Goal: Communication & Community: Participate in discussion

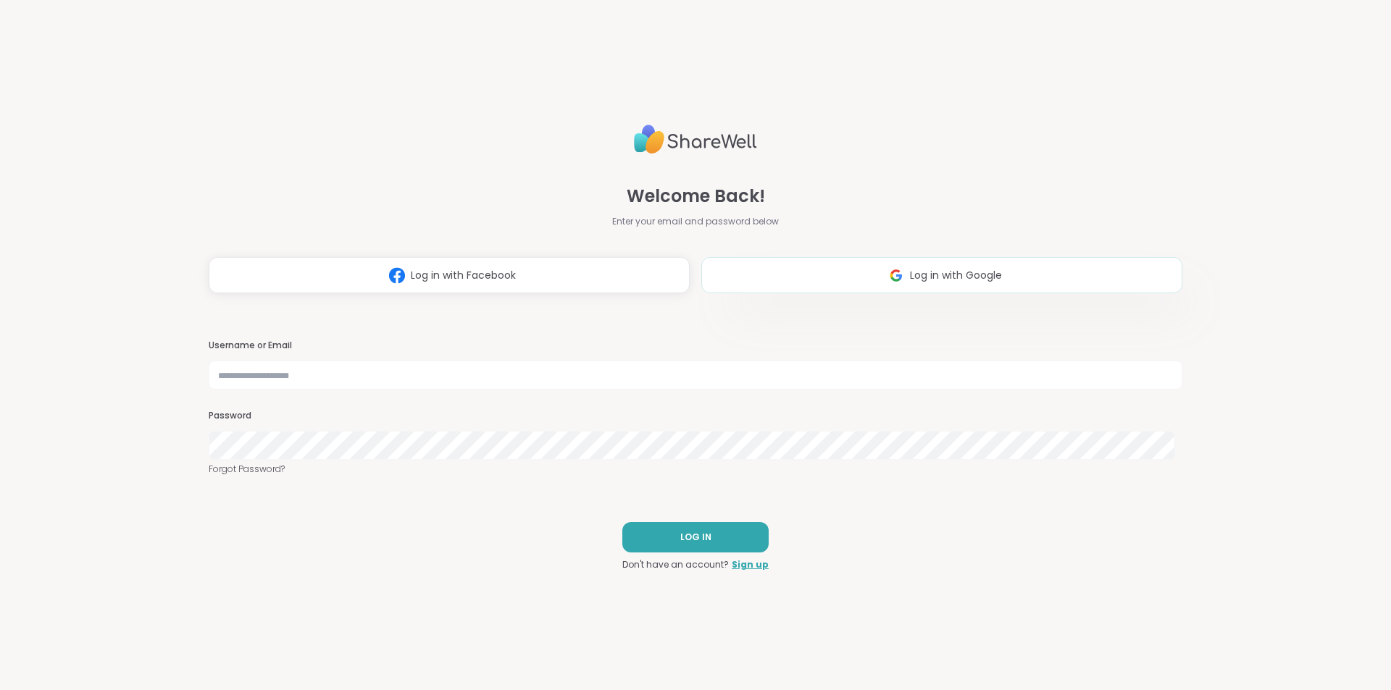
click at [973, 275] on span "Log in with Google" at bounding box center [956, 275] width 92 height 15
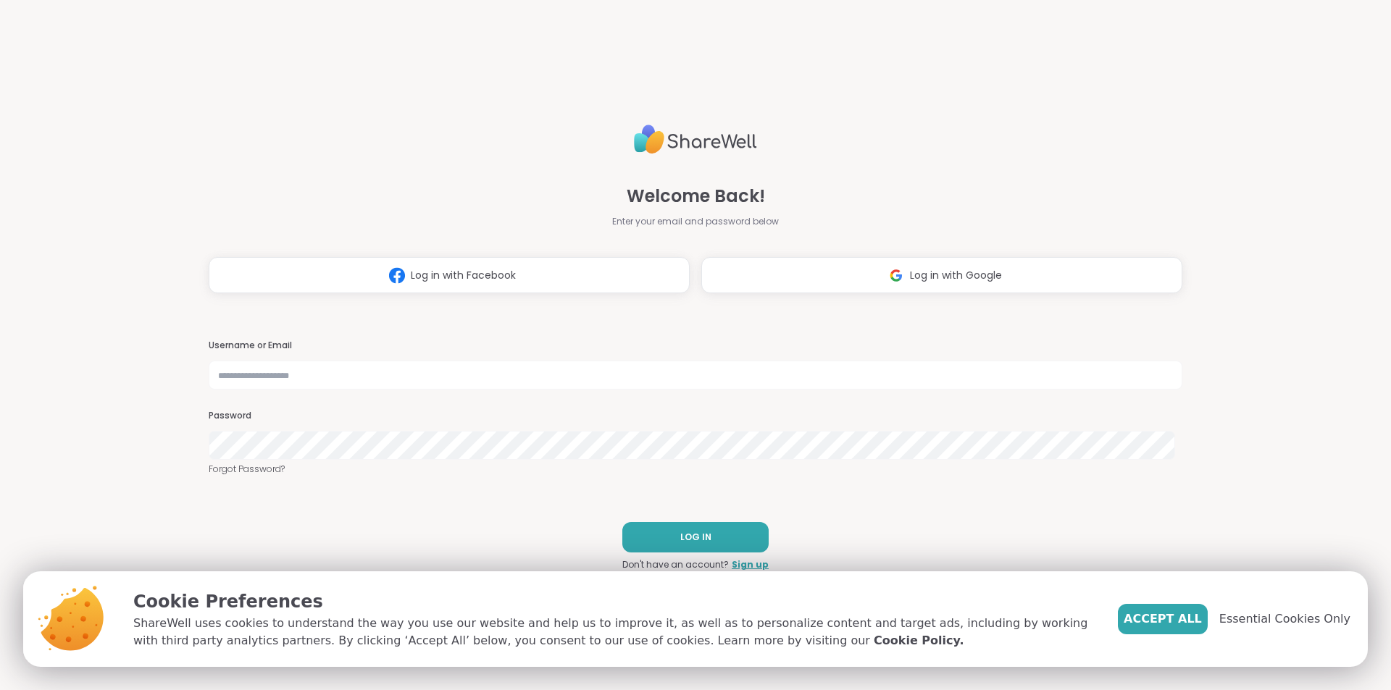
drag, startPoint x: 1292, startPoint y: 614, endPoint x: 1272, endPoint y: 614, distance: 19.6
click at [1292, 614] on span "Essential Cookies Only" at bounding box center [1284, 619] width 131 height 17
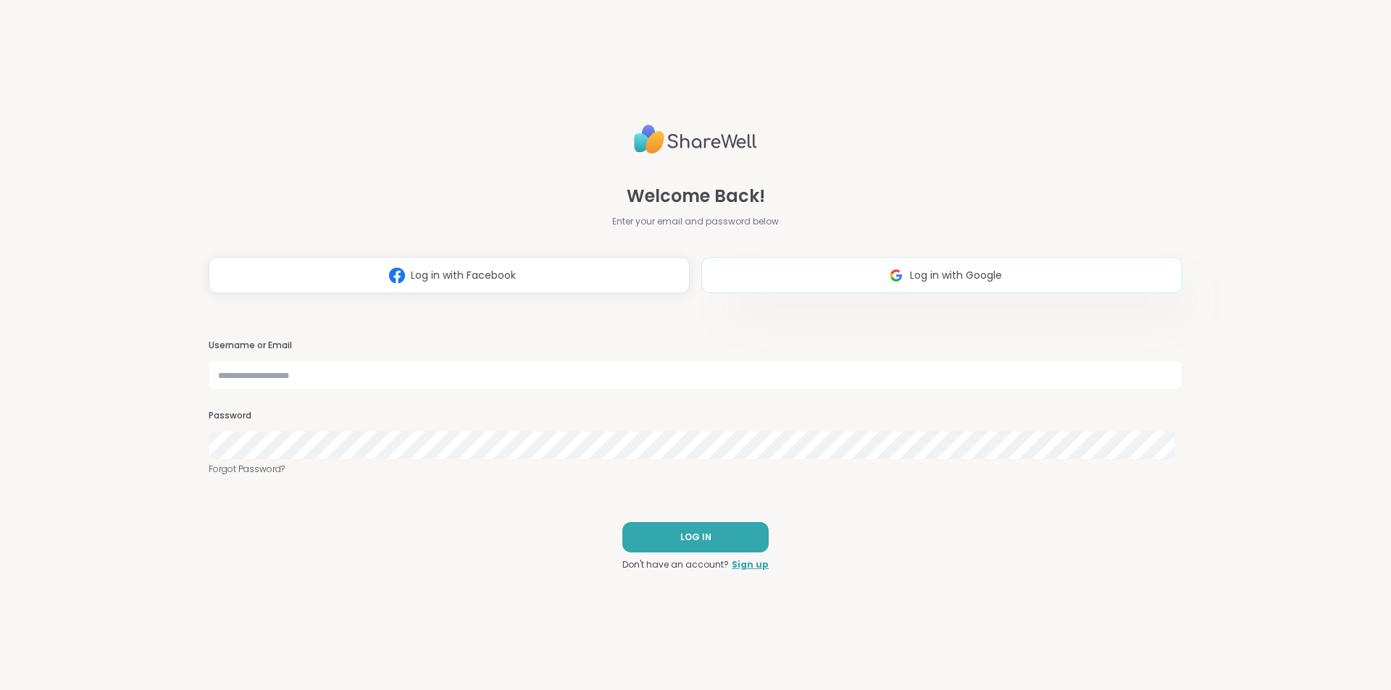
click at [840, 285] on button "Log in with Google" at bounding box center [941, 275] width 481 height 36
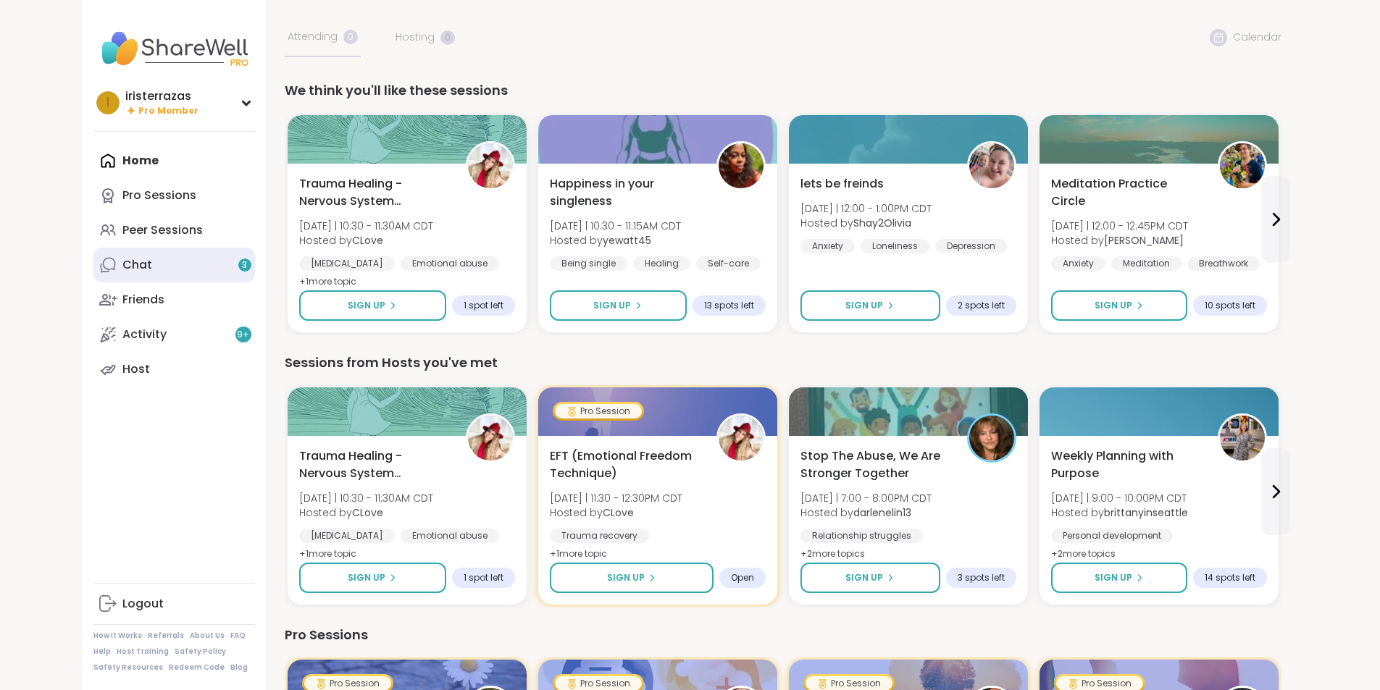
click at [95, 270] on link "Chat 3" at bounding box center [174, 265] width 162 height 35
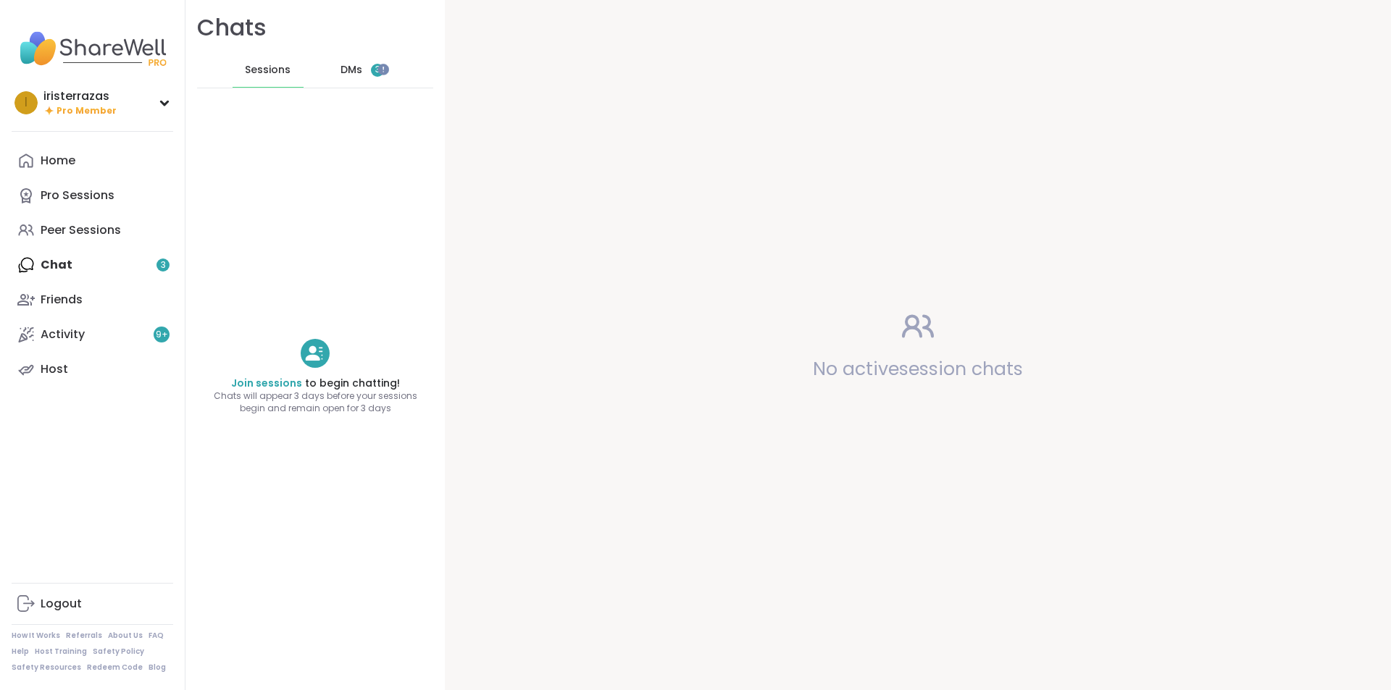
click at [343, 70] on span "DMs" at bounding box center [352, 70] width 22 height 14
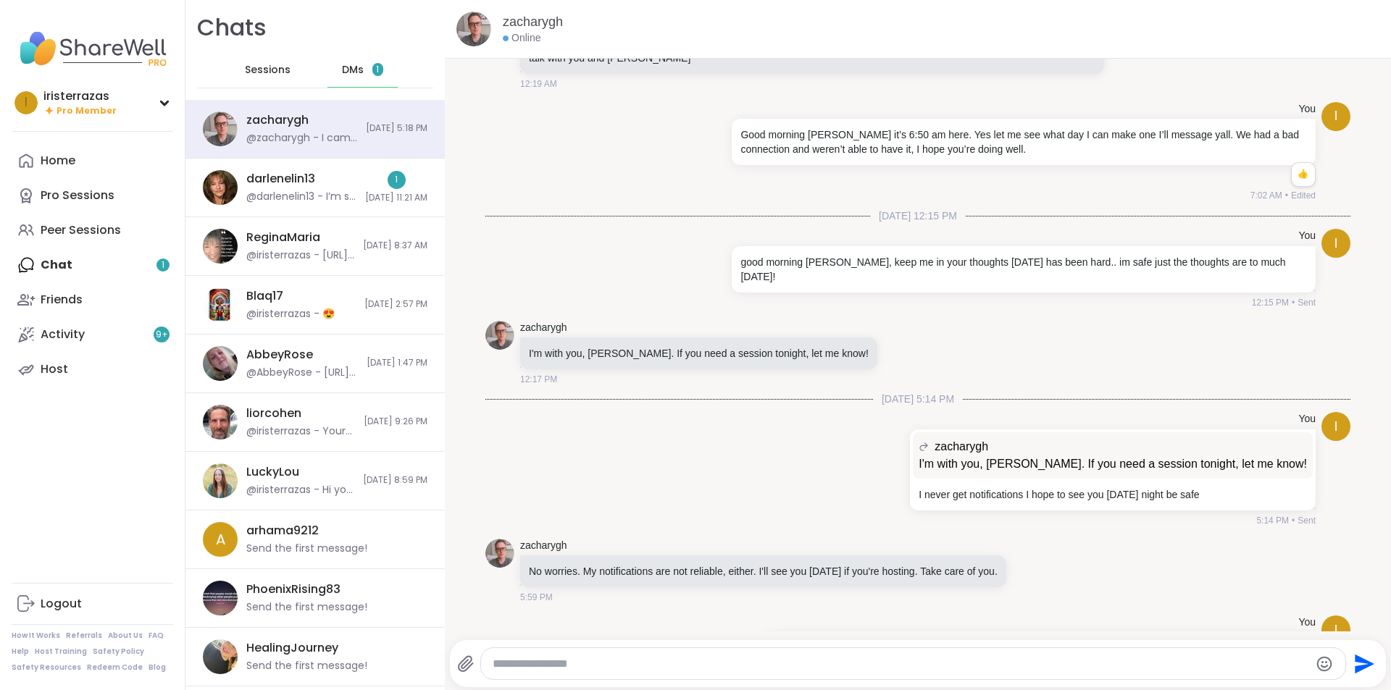
scroll to position [6077, 0]
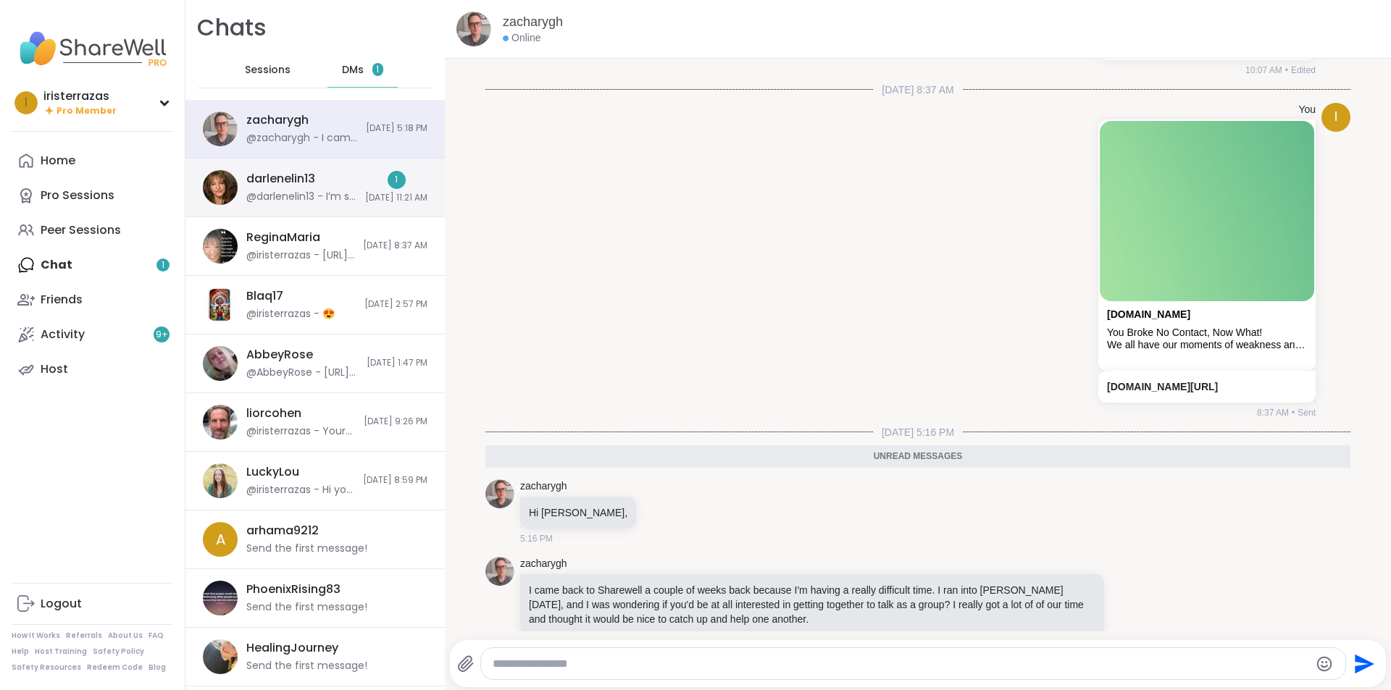
click at [314, 175] on div "darlenelin13" at bounding box center [280, 179] width 69 height 16
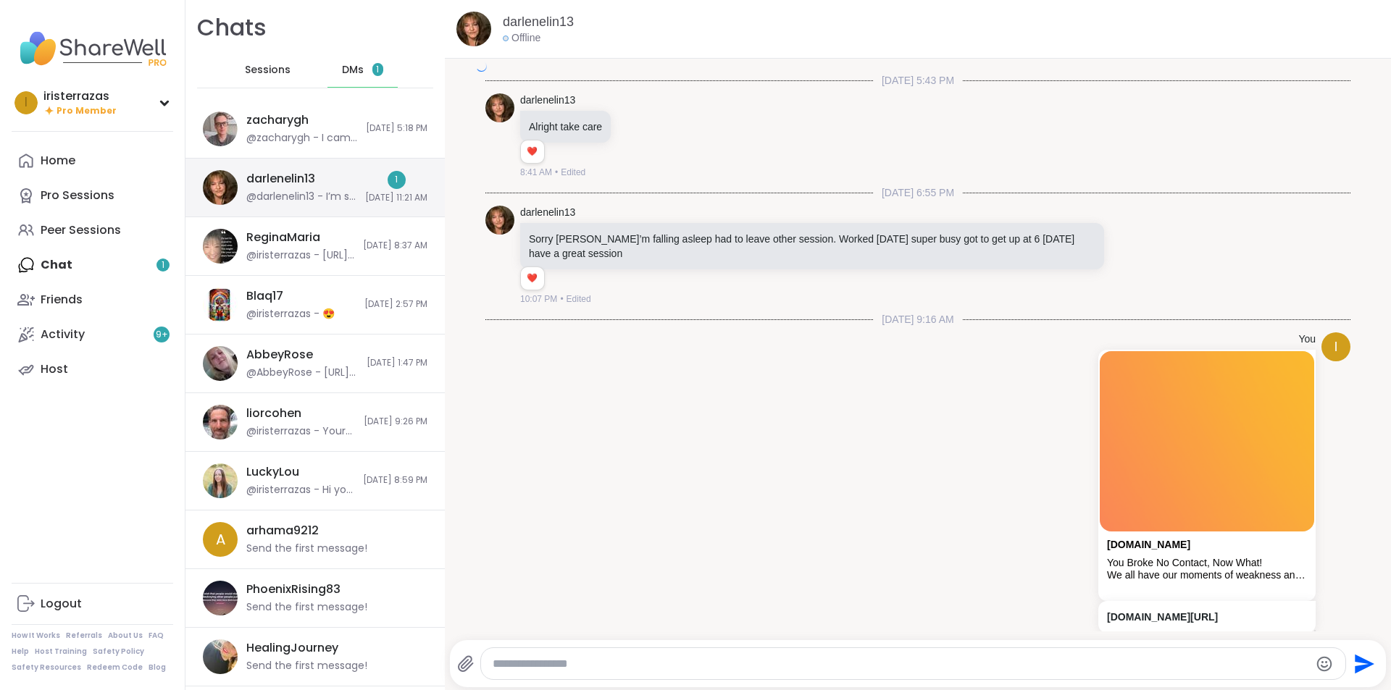
scroll to position [7530, 0]
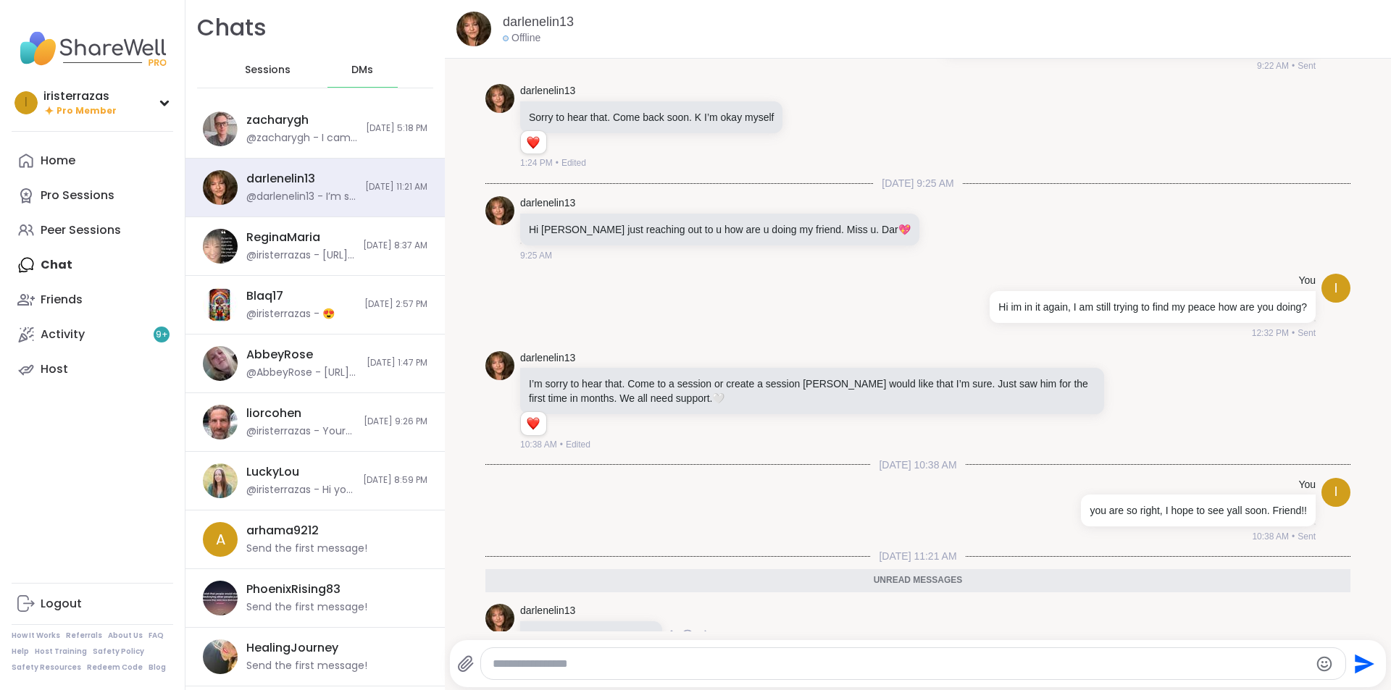
click at [694, 629] on icon at bounding box center [687, 636] width 13 height 14
click at [579, 606] on div "Select Reaction: Heart" at bounding box center [572, 612] width 13 height 13
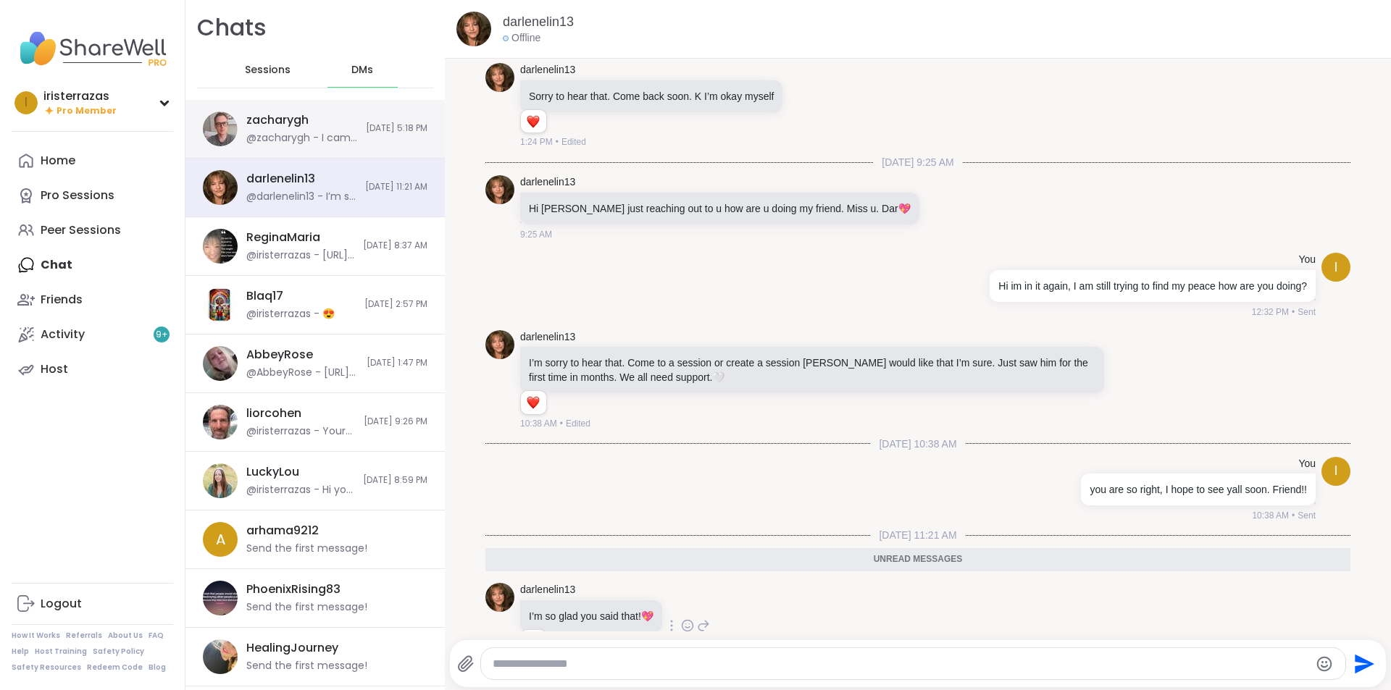
click at [285, 146] on div "[PERSON_NAME] @zacharygh - I came back to Sharewell a couple of weeks back beca…" at bounding box center [314, 129] width 259 height 59
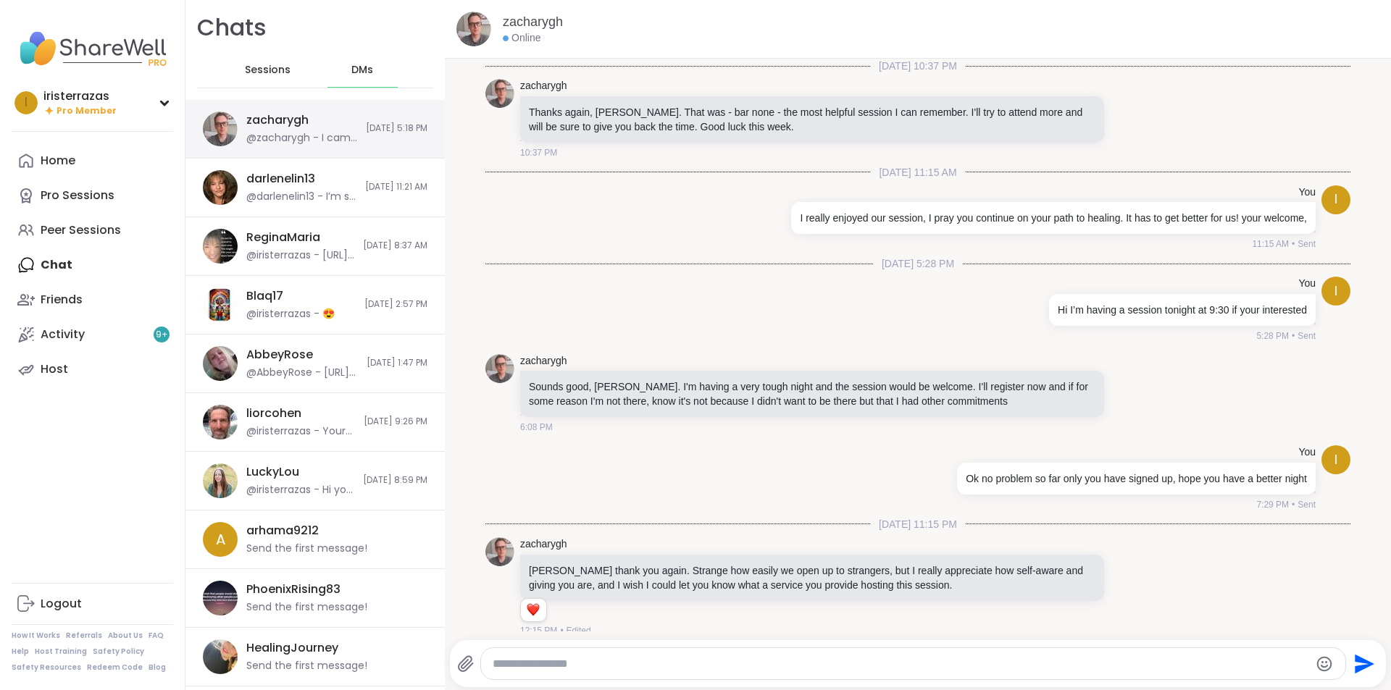
scroll to position [6042, 0]
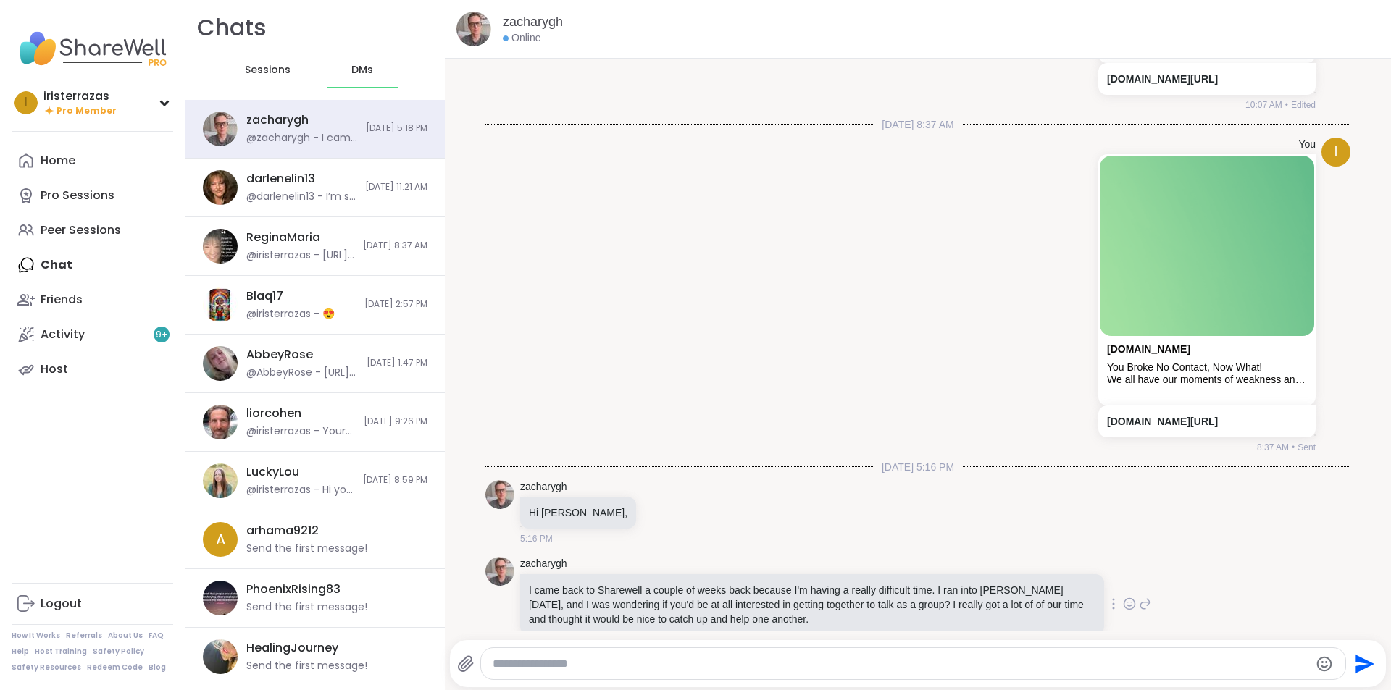
click at [1127, 605] on icon at bounding box center [1129, 605] width 4 height 1
click at [1008, 575] on div "Select Reaction: Heart" at bounding box center [1014, 581] width 13 height 13
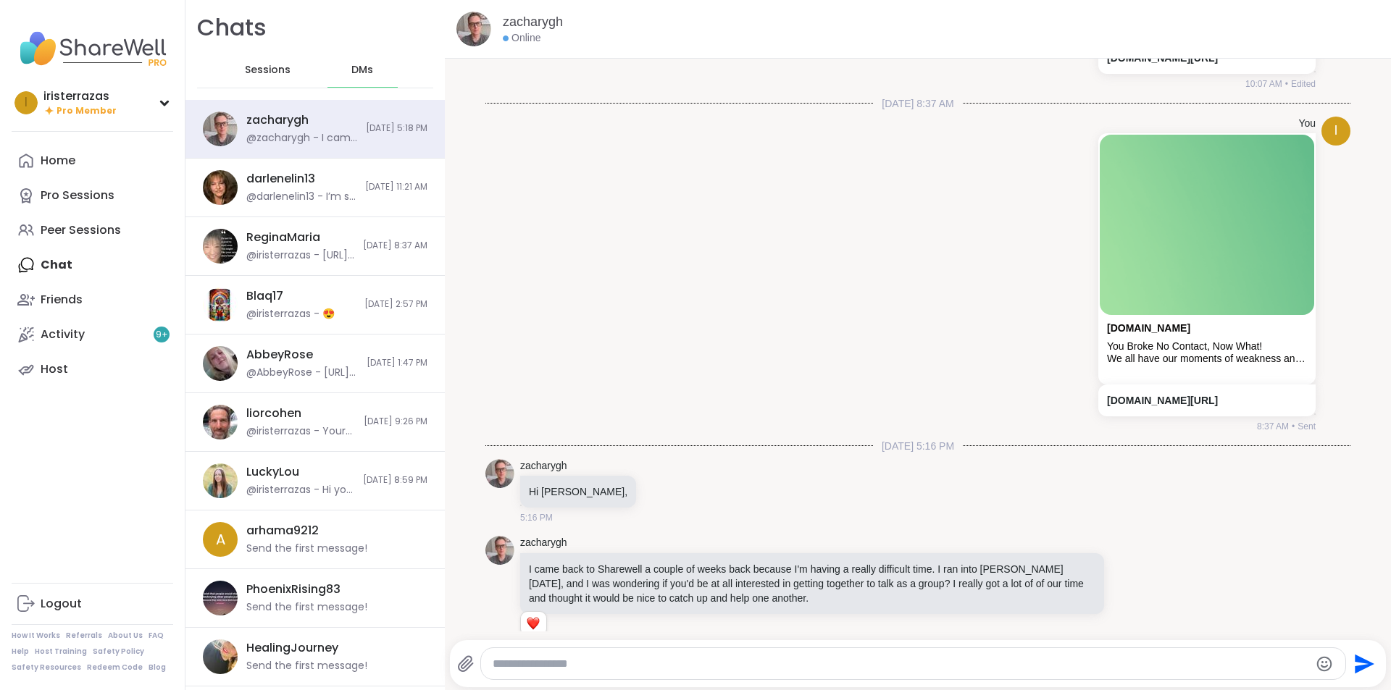
click at [595, 658] on textarea "Type your message" at bounding box center [901, 664] width 817 height 14
type textarea "*"
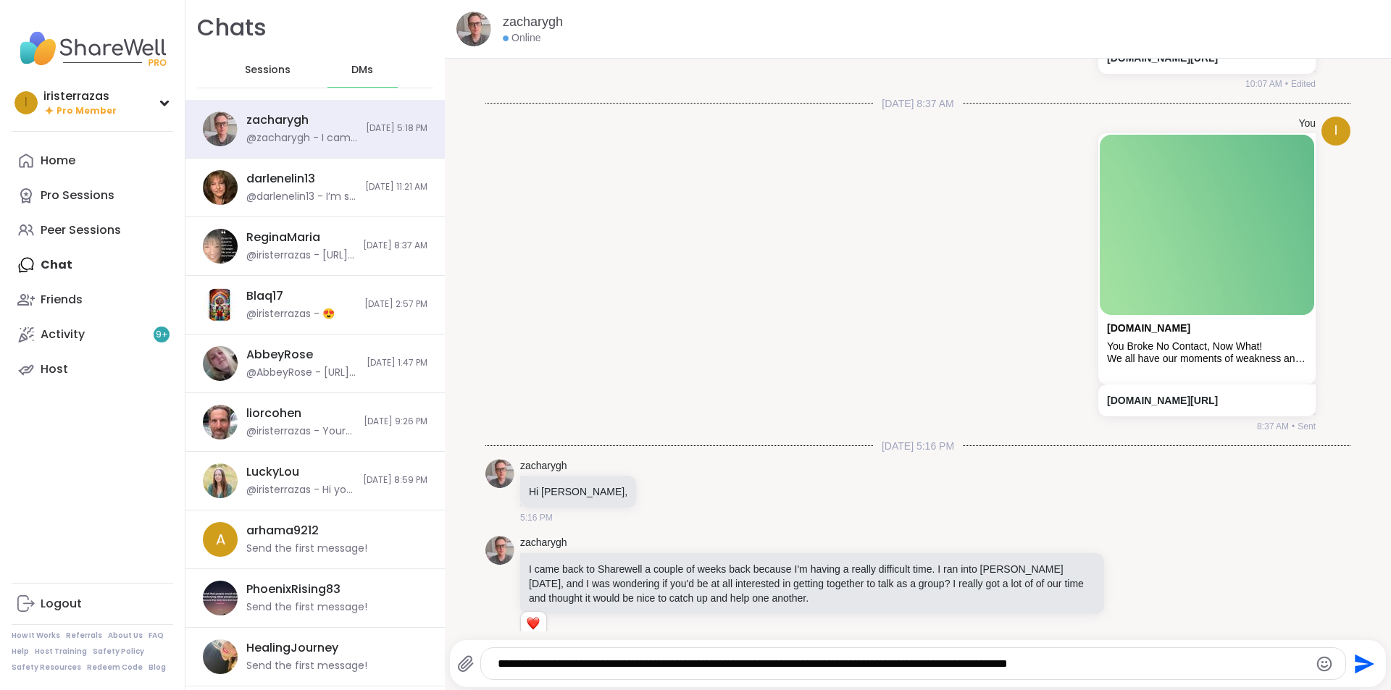
type textarea "**********"
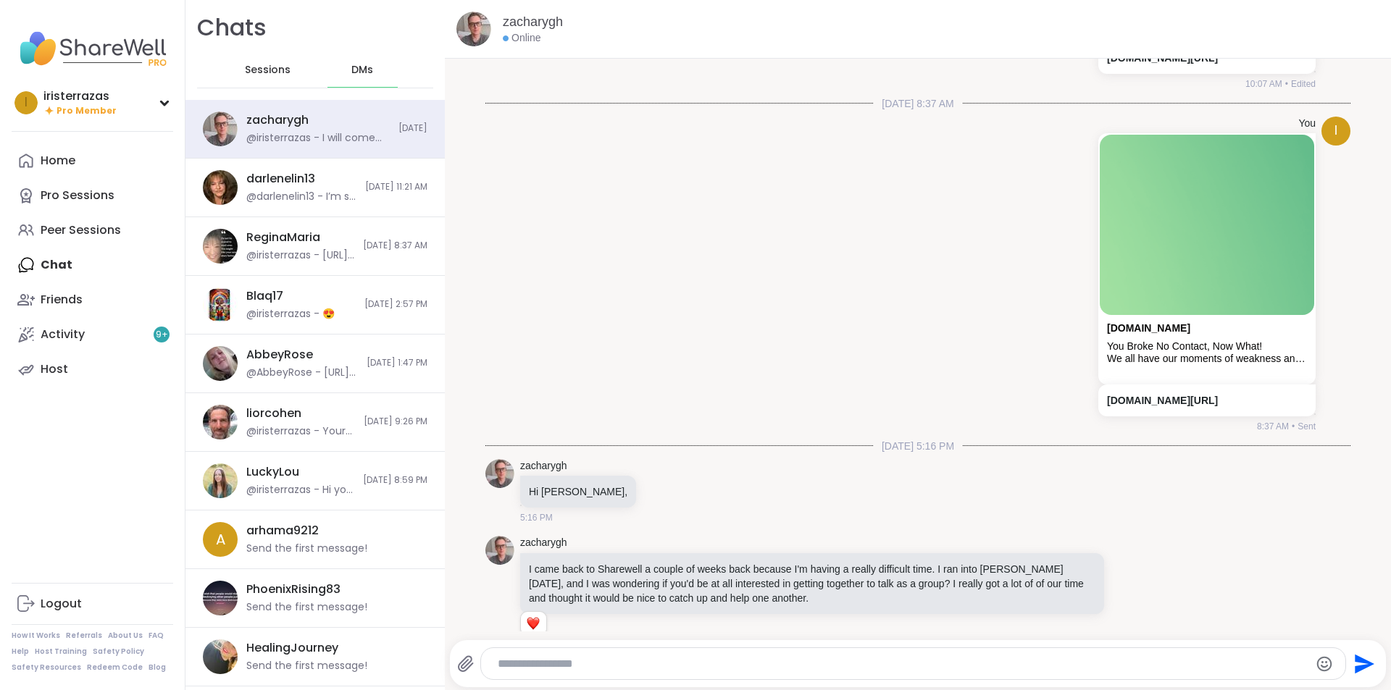
scroll to position [6154, 0]
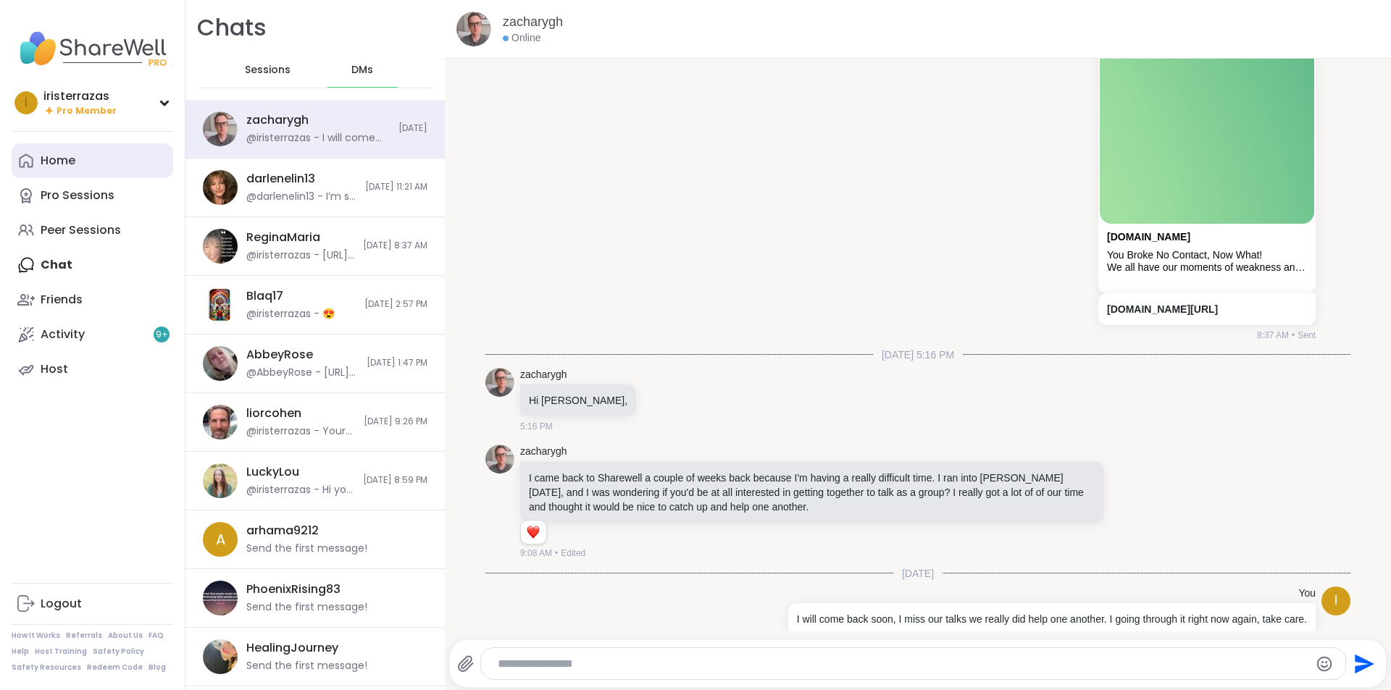
click at [67, 146] on link "Home" at bounding box center [93, 160] width 162 height 35
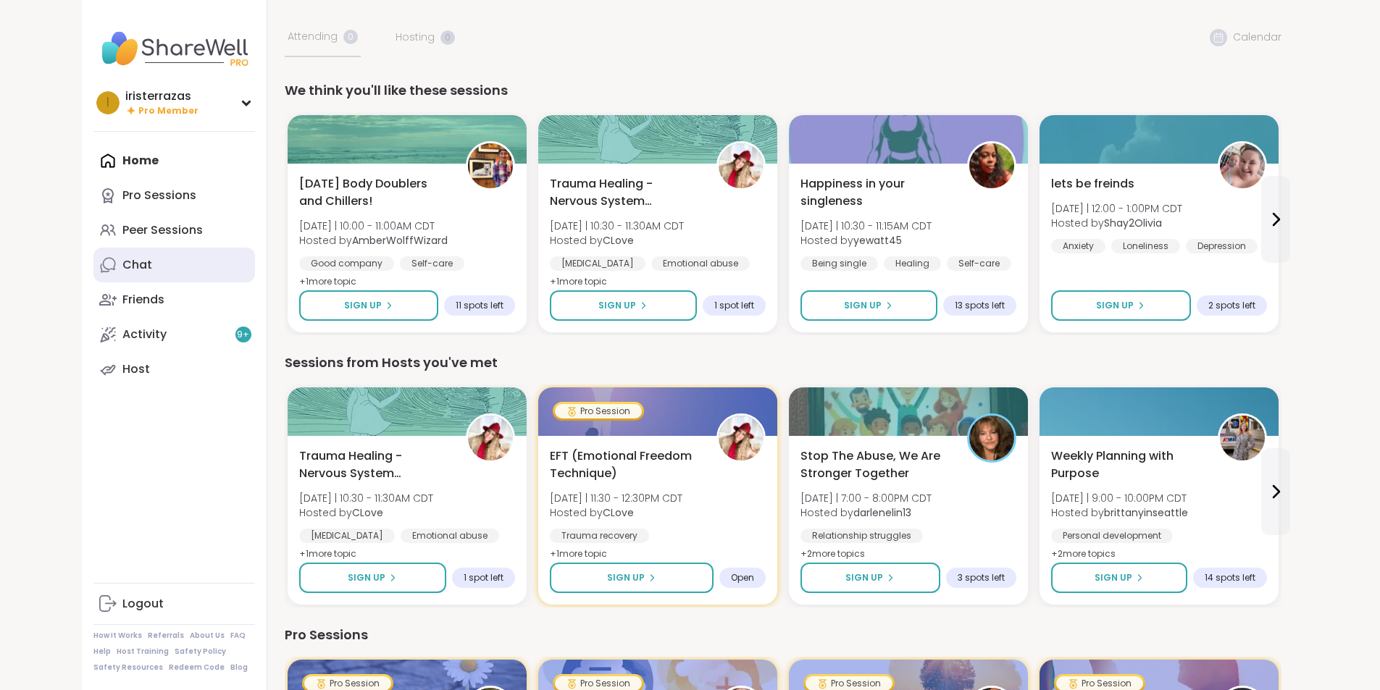
click at [93, 259] on link "Chat" at bounding box center [174, 265] width 162 height 35
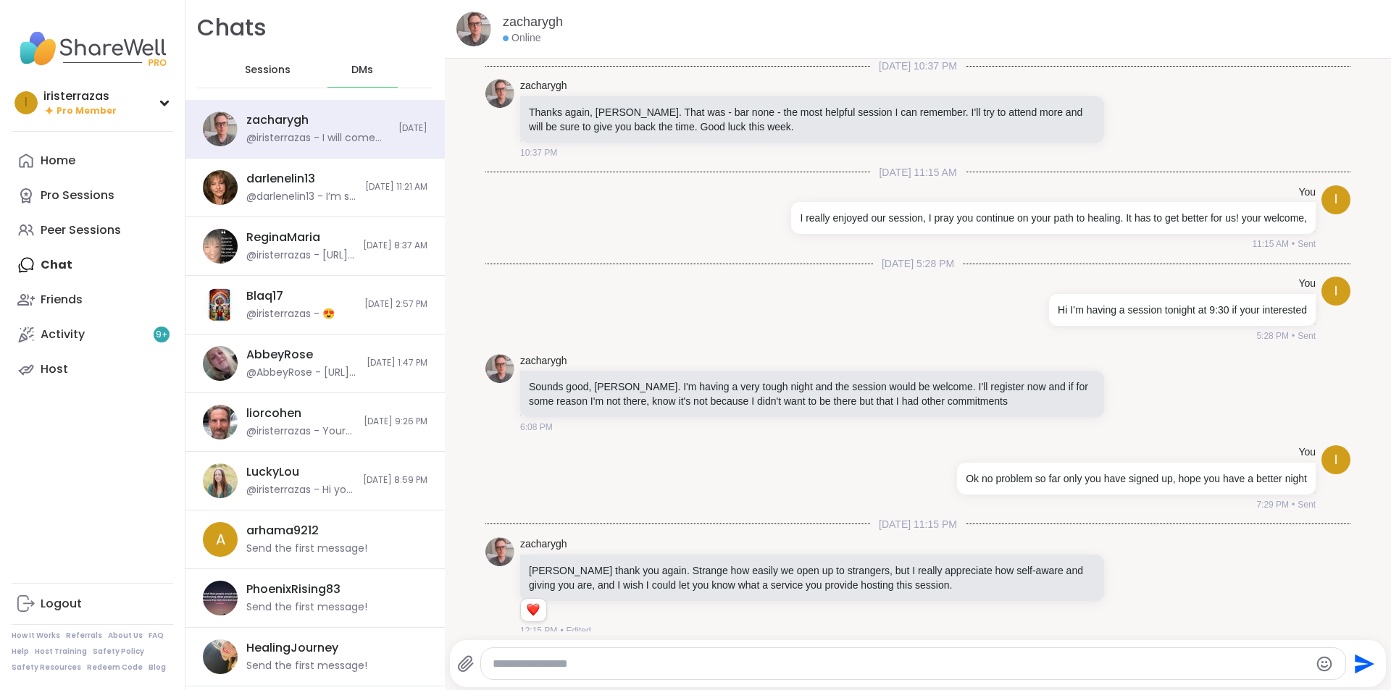
scroll to position [6154, 0]
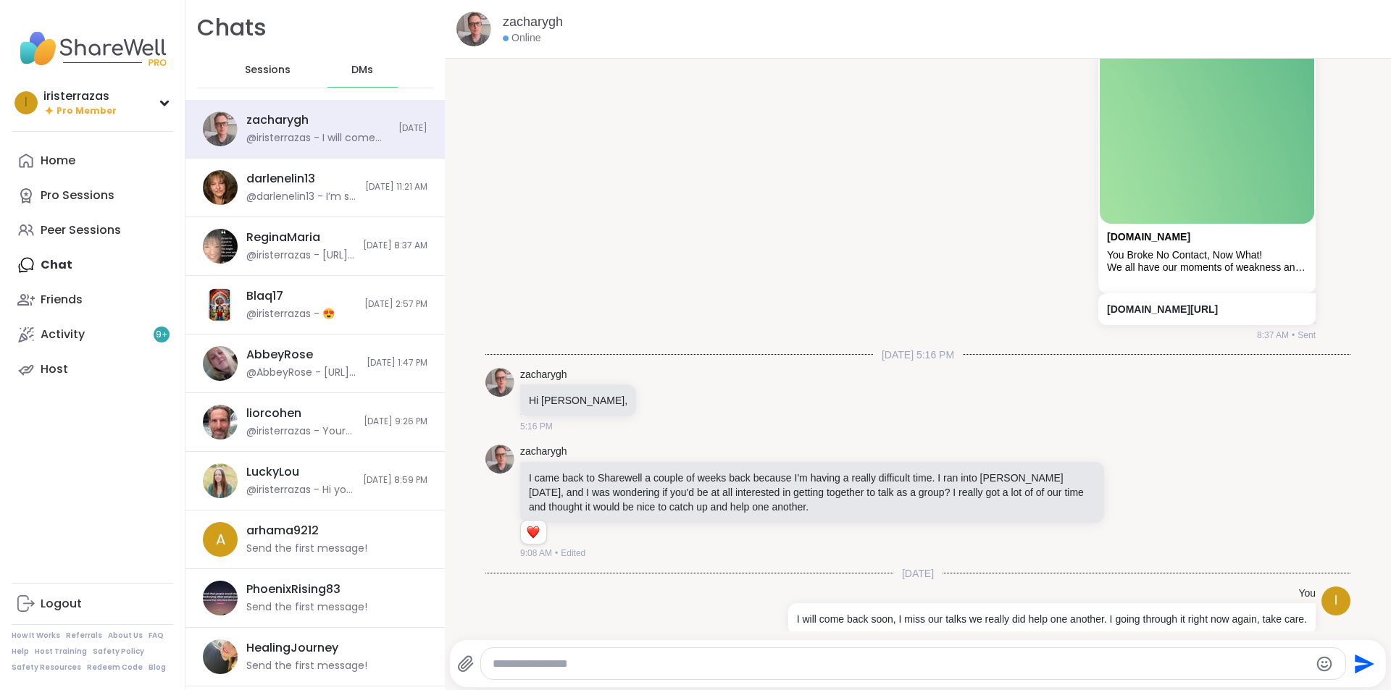
click at [527, 657] on textarea "Type your message" at bounding box center [901, 664] width 817 height 14
type textarea "**********"
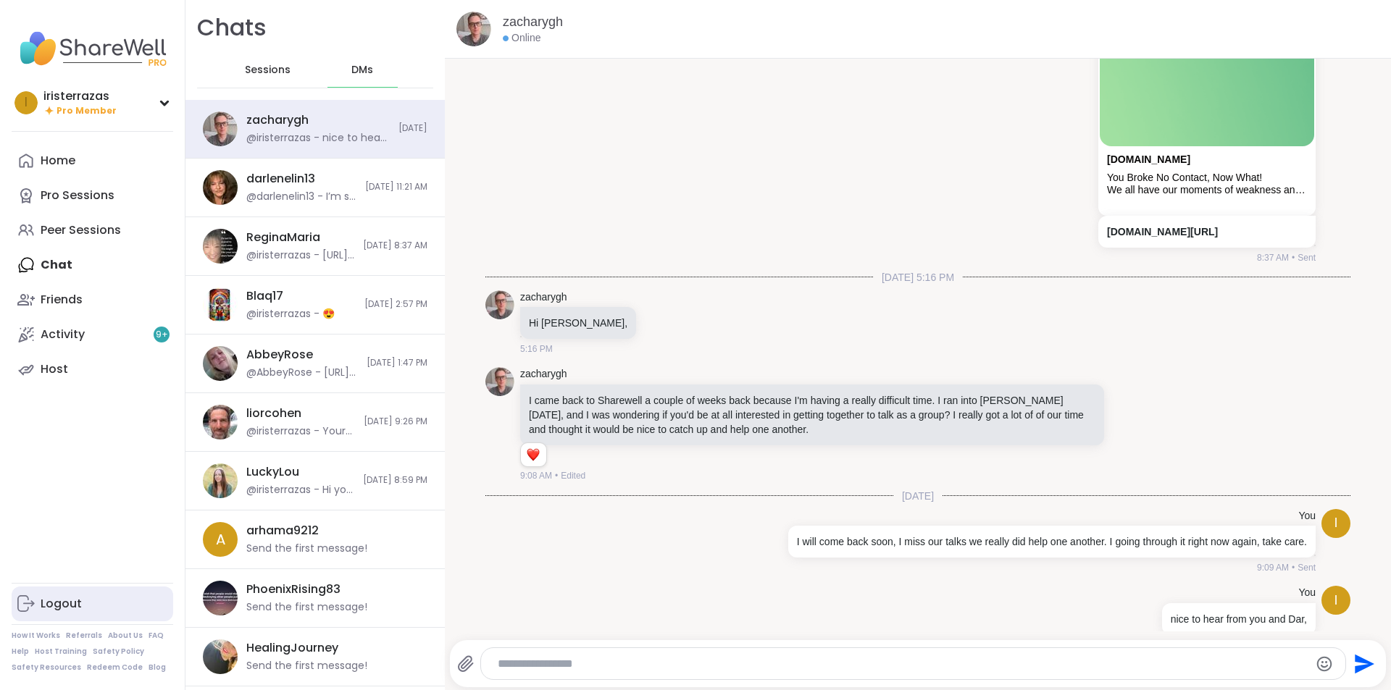
click at [84, 598] on link "Logout" at bounding box center [93, 604] width 162 height 35
